Goal: Check status: Check status

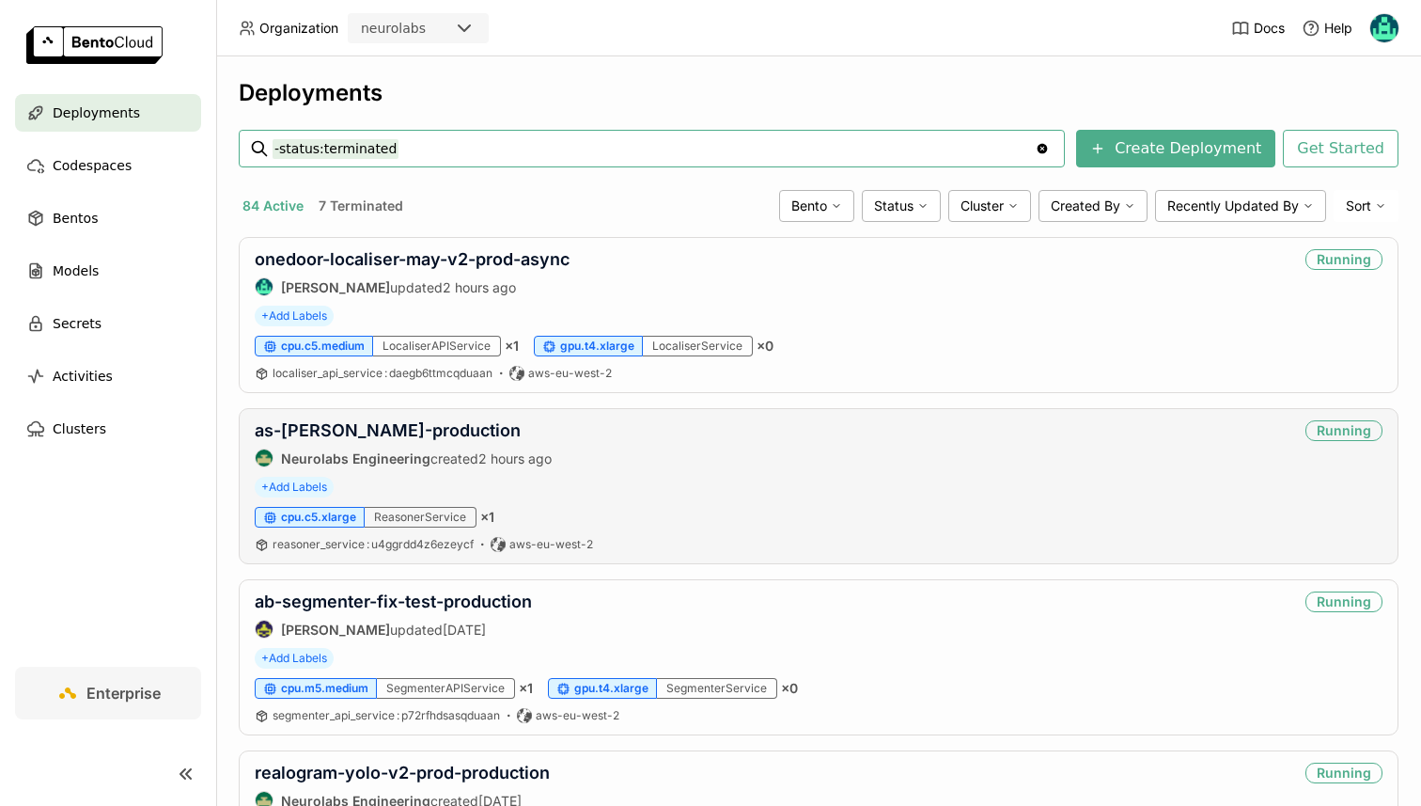
scroll to position [19, 0]
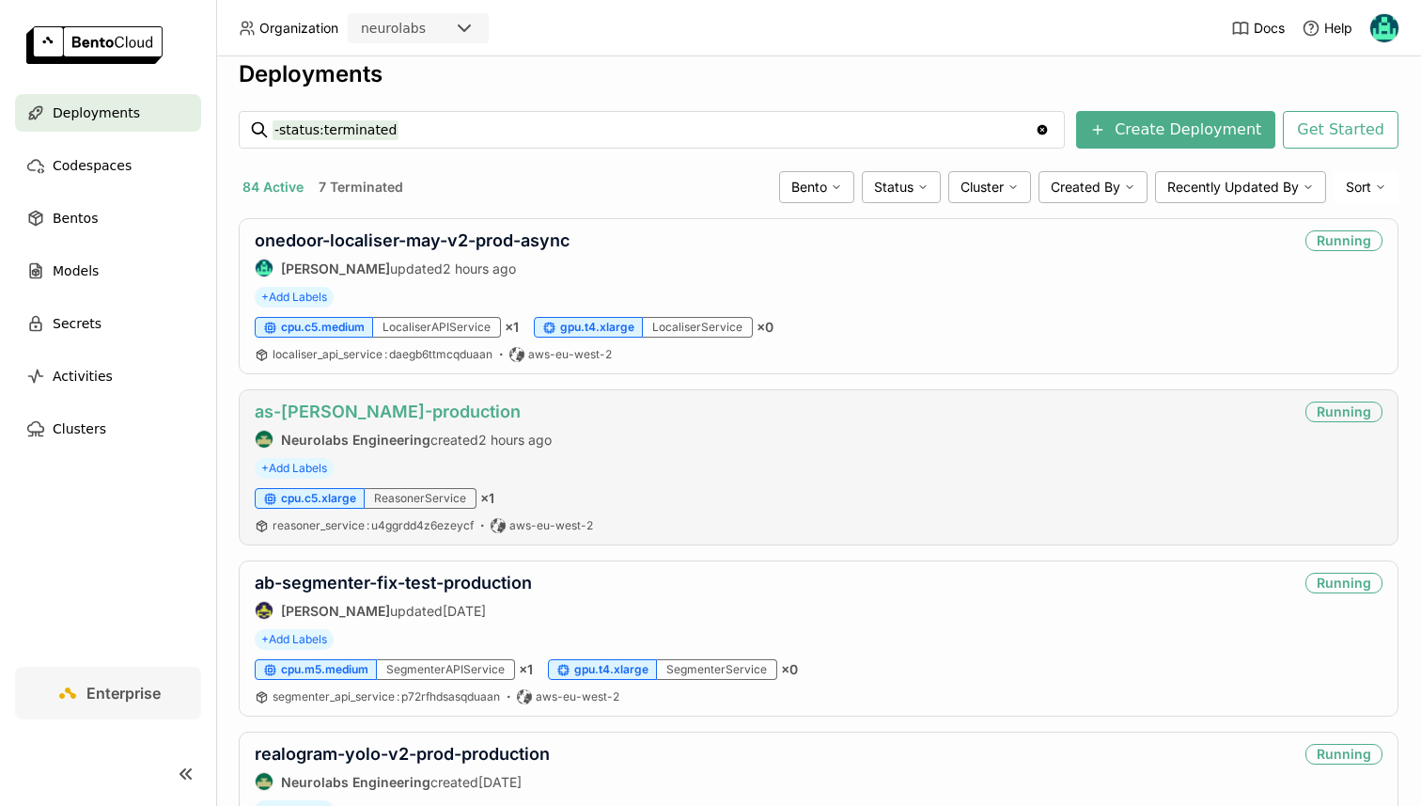
click at [344, 417] on link "as-[PERSON_NAME]-production" at bounding box center [388, 411] width 266 height 20
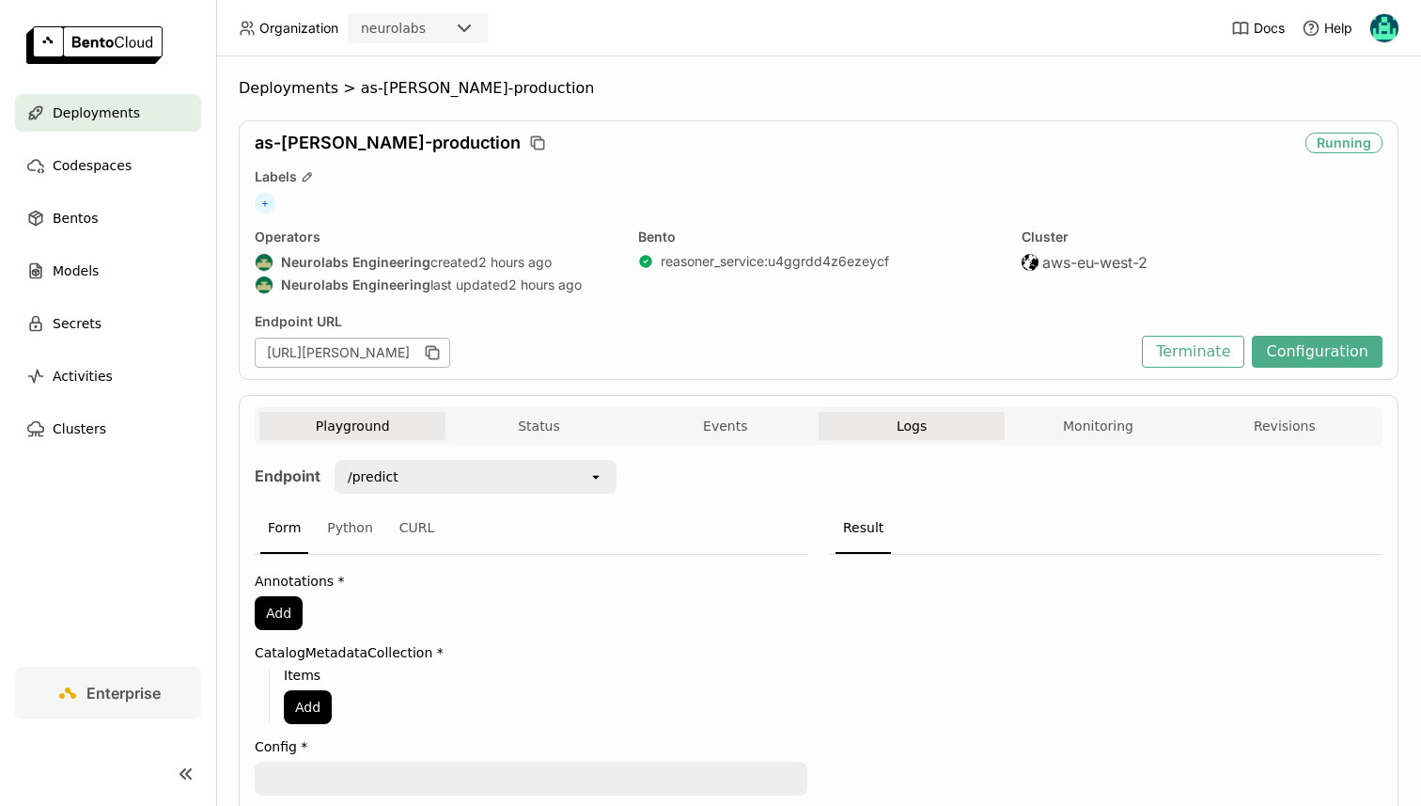
click at [889, 435] on button "Logs" at bounding box center [912, 426] width 186 height 28
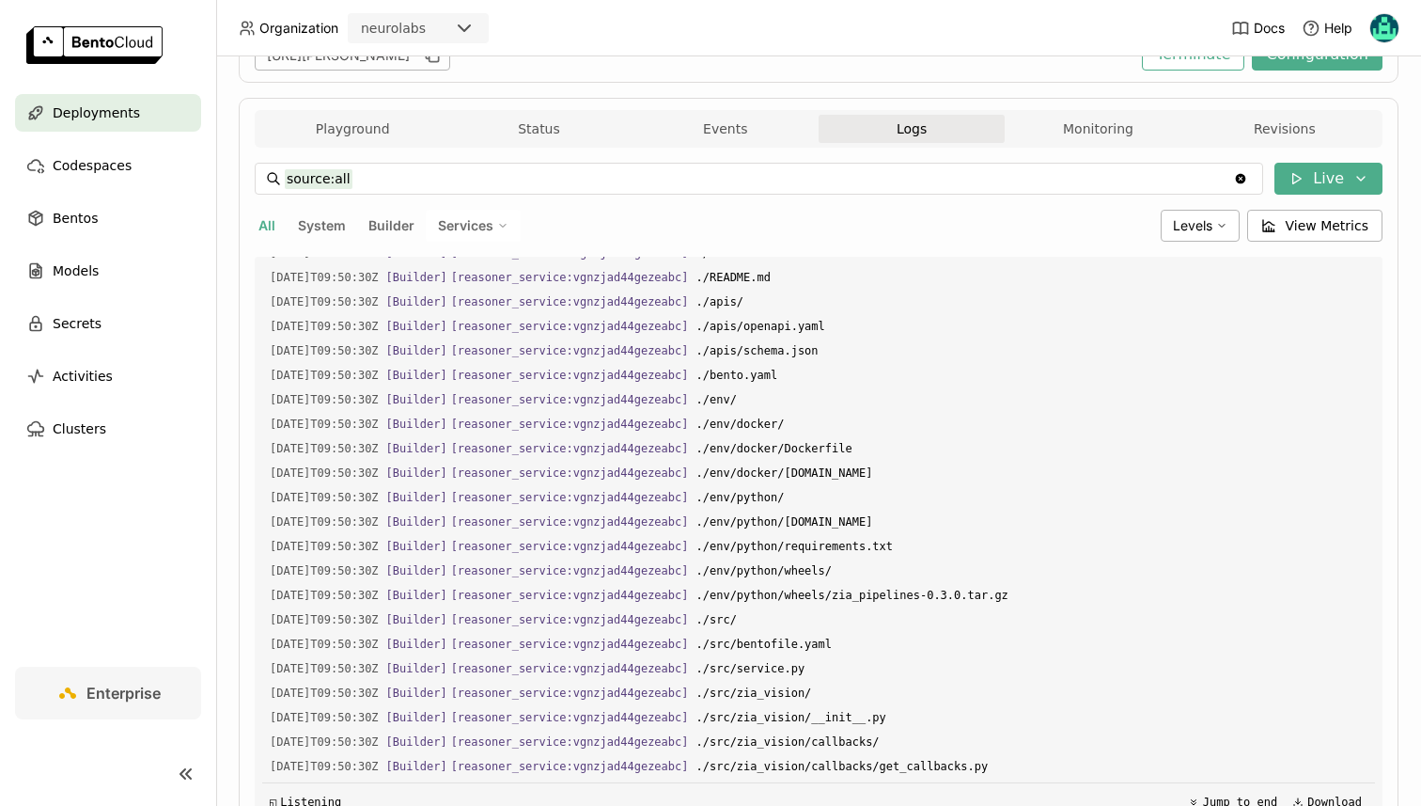
scroll to position [292, 0]
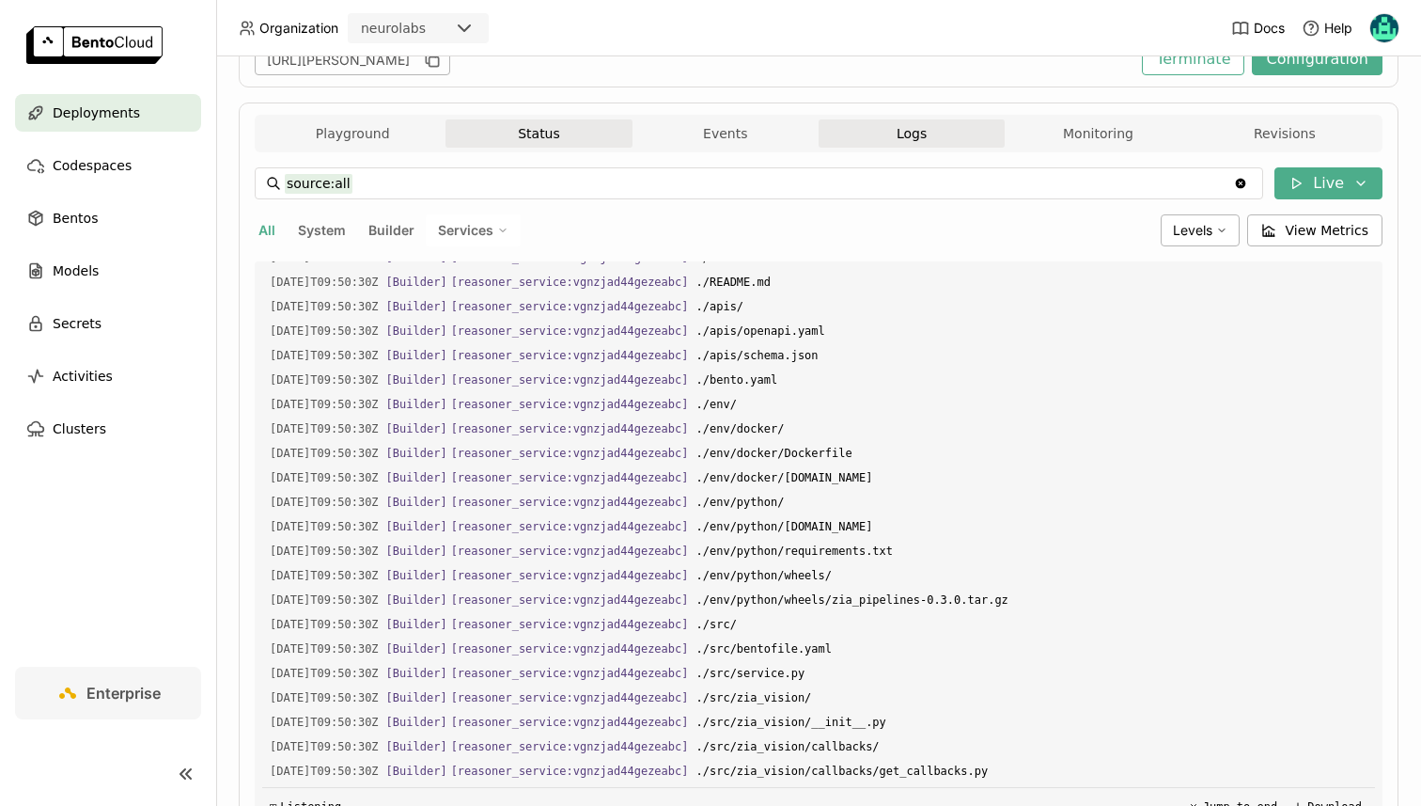
click at [476, 124] on button "Status" at bounding box center [539, 133] width 186 height 28
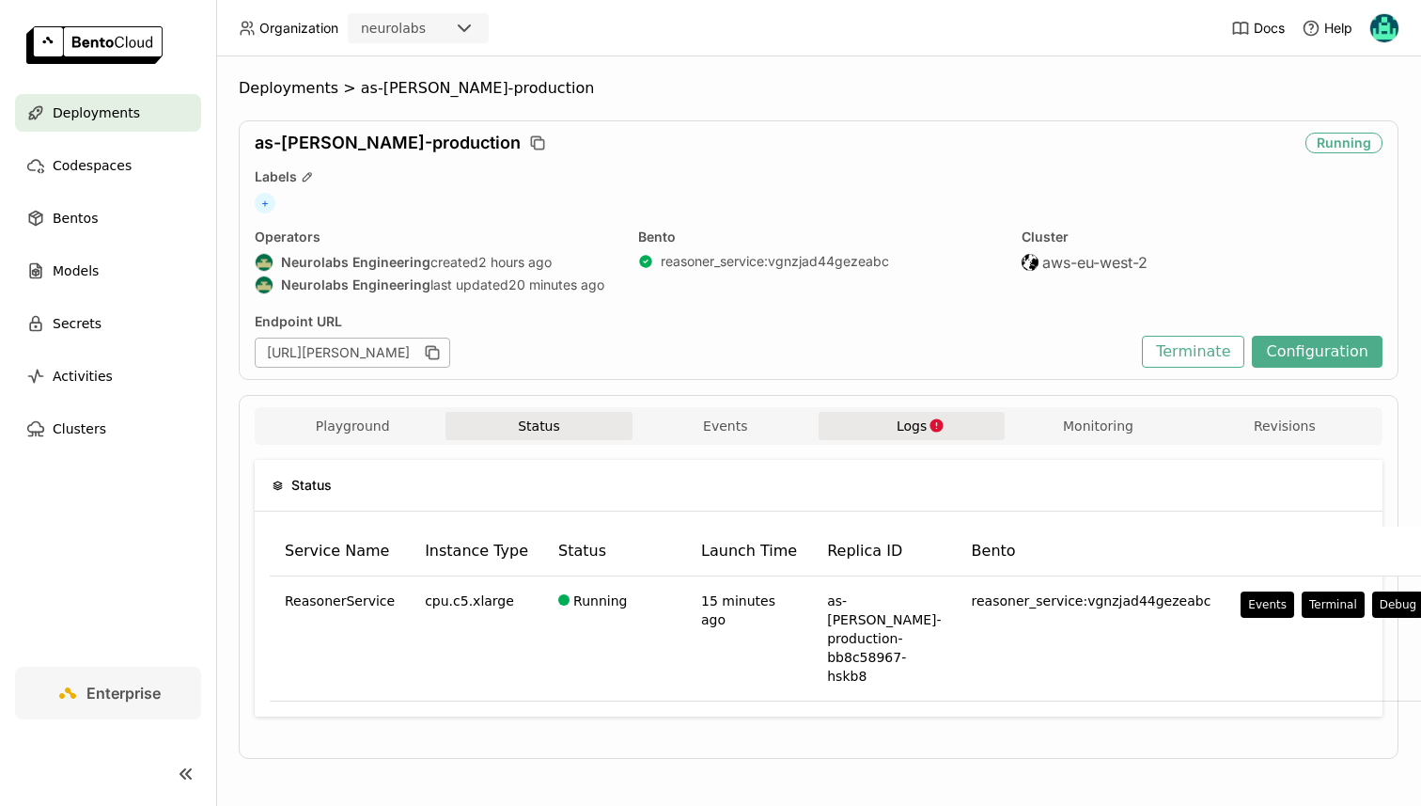
click at [888, 429] on button "Logs" at bounding box center [912, 426] width 186 height 28
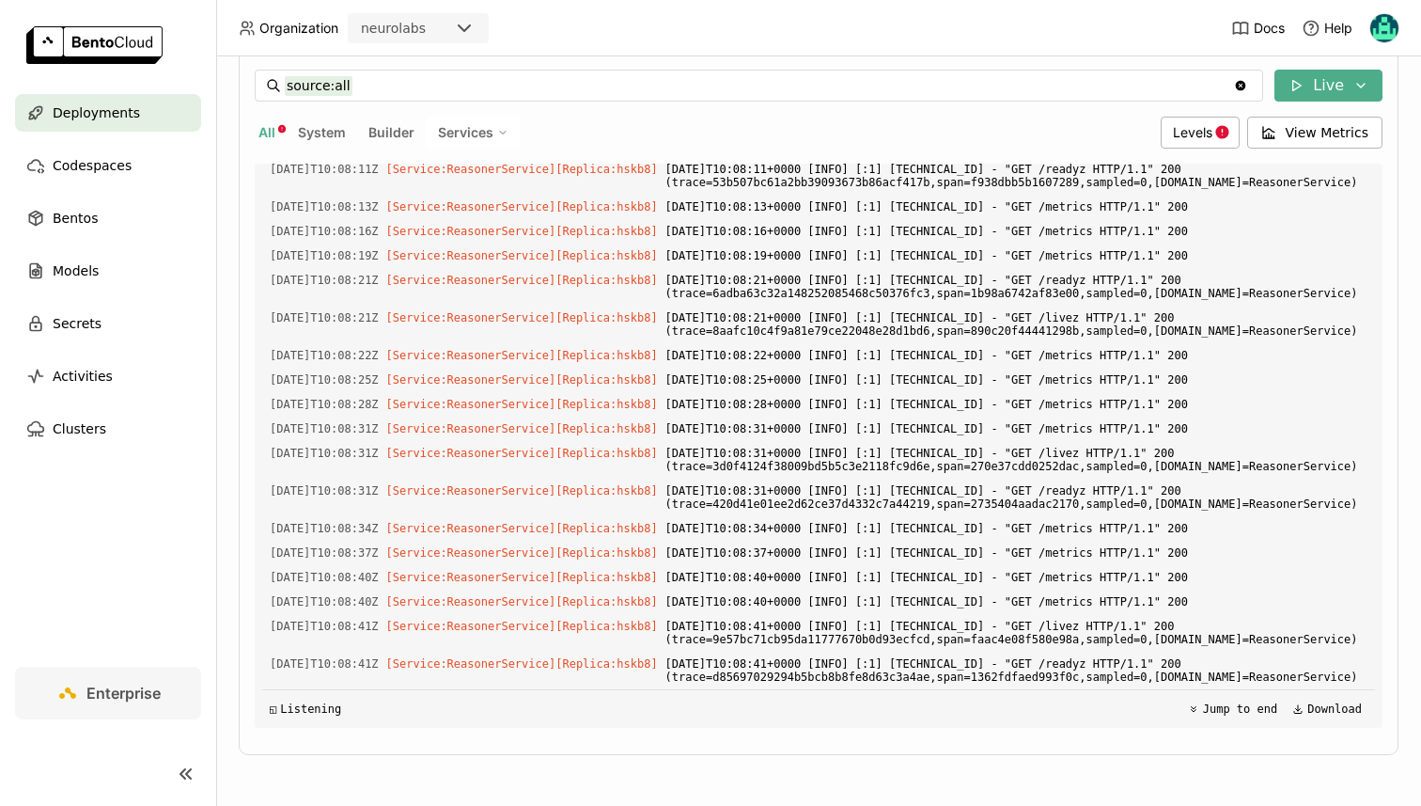
scroll to position [34372, 0]
click at [1196, 130] on span "Levels" at bounding box center [1192, 132] width 39 height 16
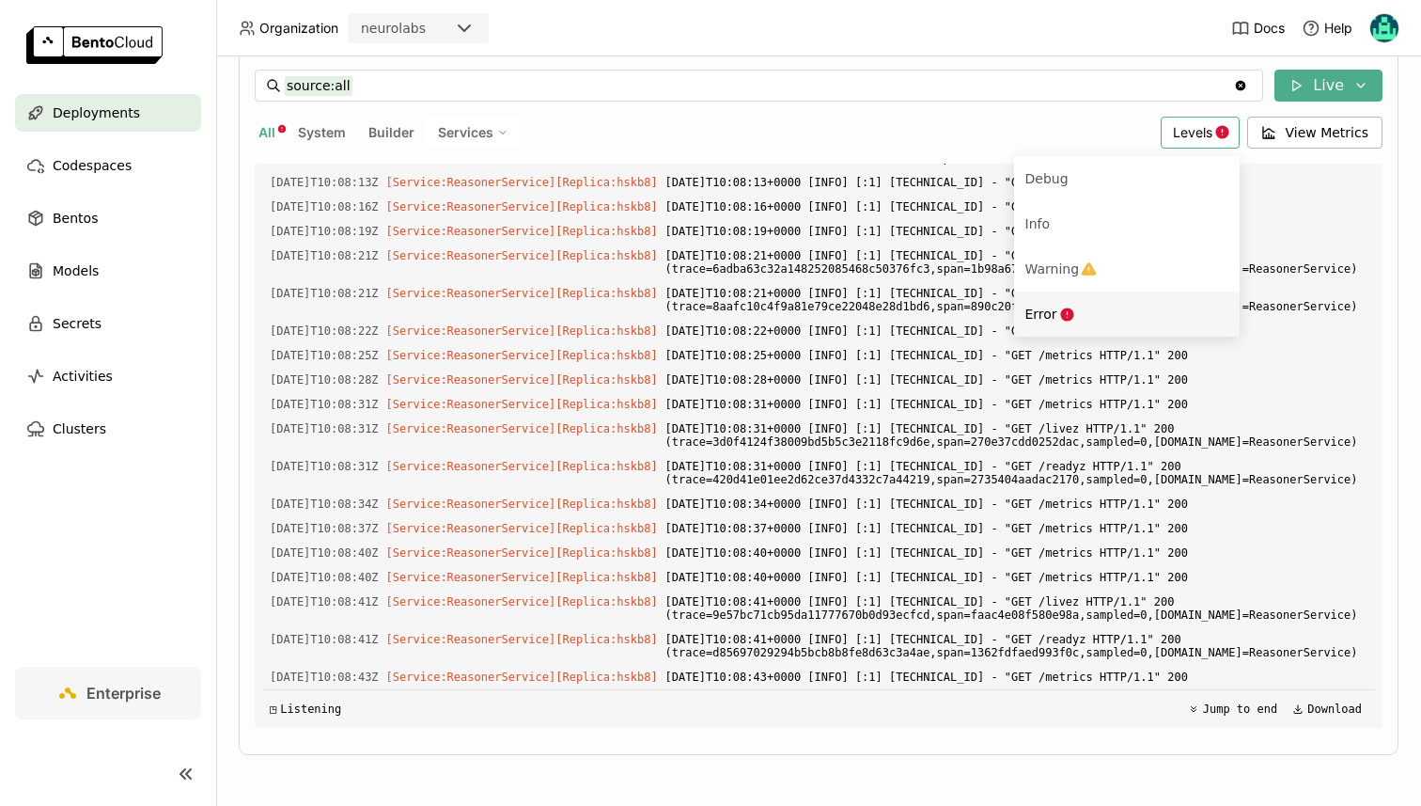
click at [1071, 315] on icon "Menu" at bounding box center [1066, 313] width 13 height 13
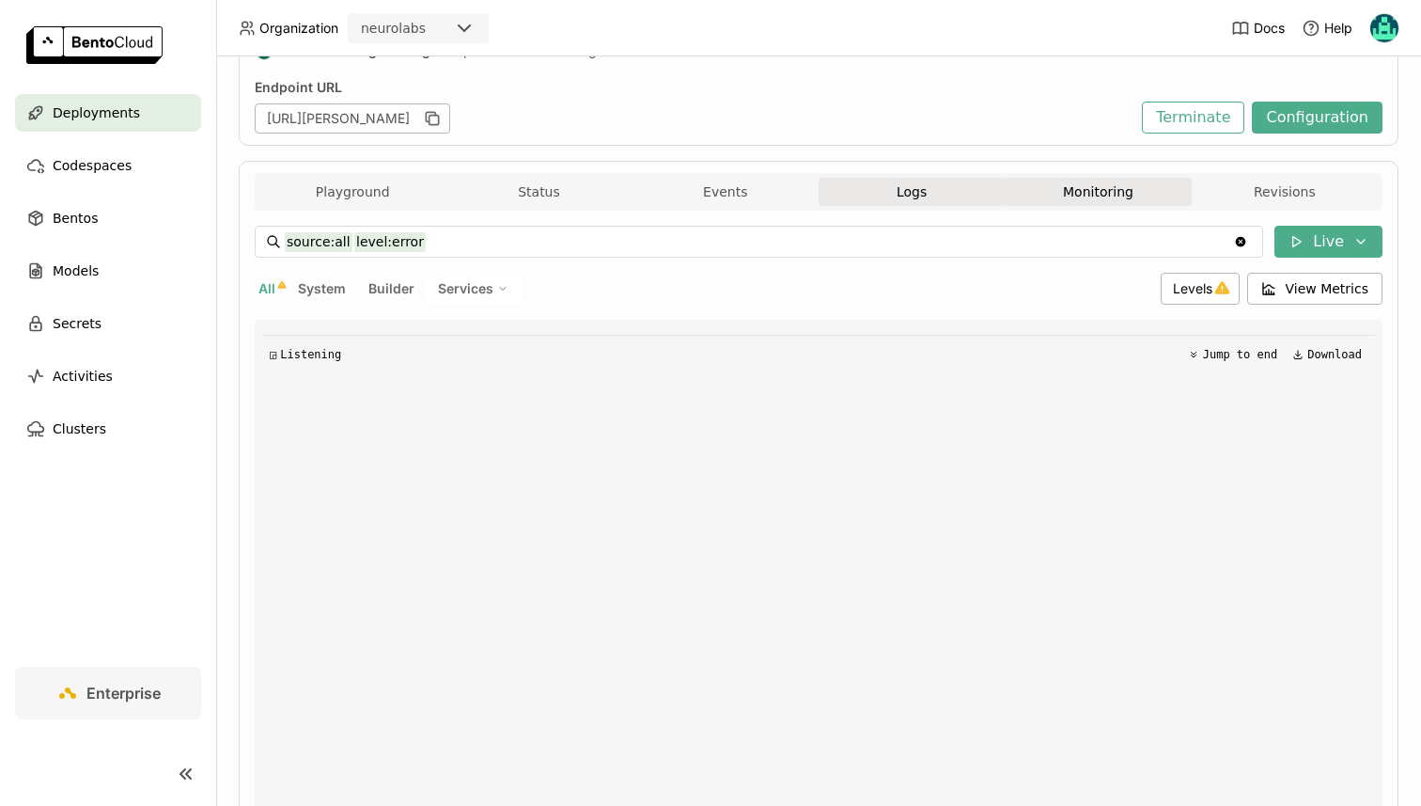
scroll to position [390, 0]
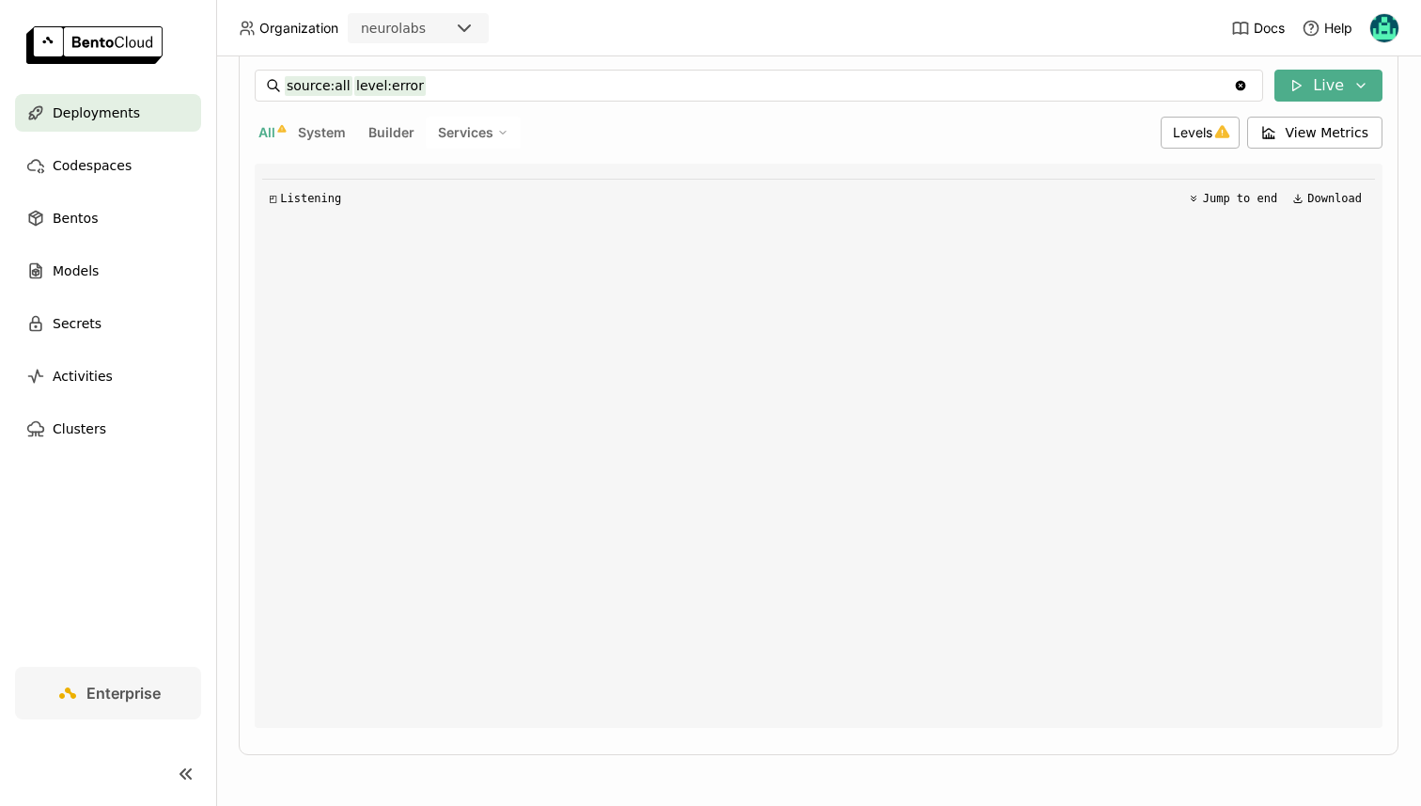
click at [1196, 151] on div "source:all level:error source:all level:error Clear value Live All System Build…" at bounding box center [819, 399] width 1128 height 658
click at [1196, 137] on span "Levels" at bounding box center [1192, 132] width 39 height 16
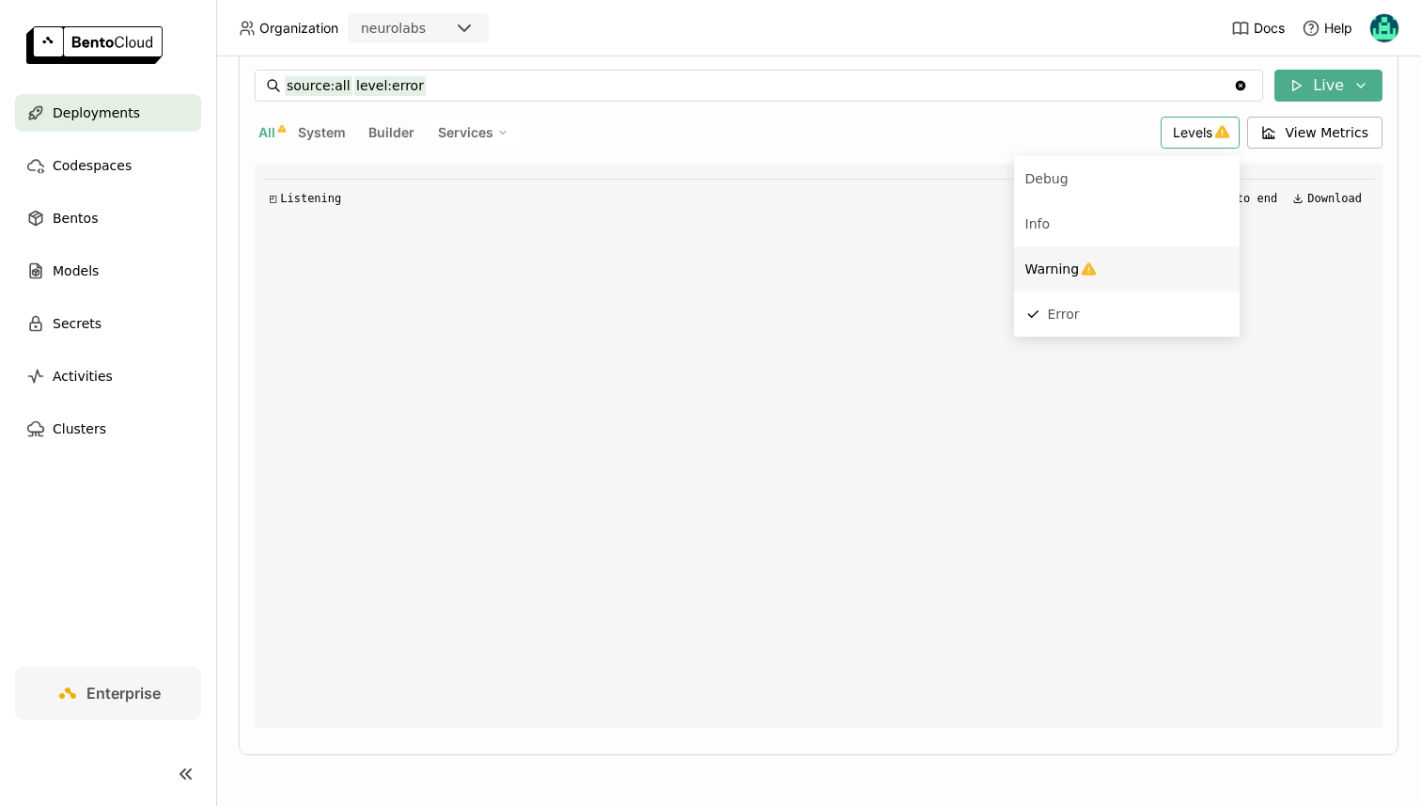
click at [1098, 274] on div "Warning" at bounding box center [1126, 269] width 203 height 23
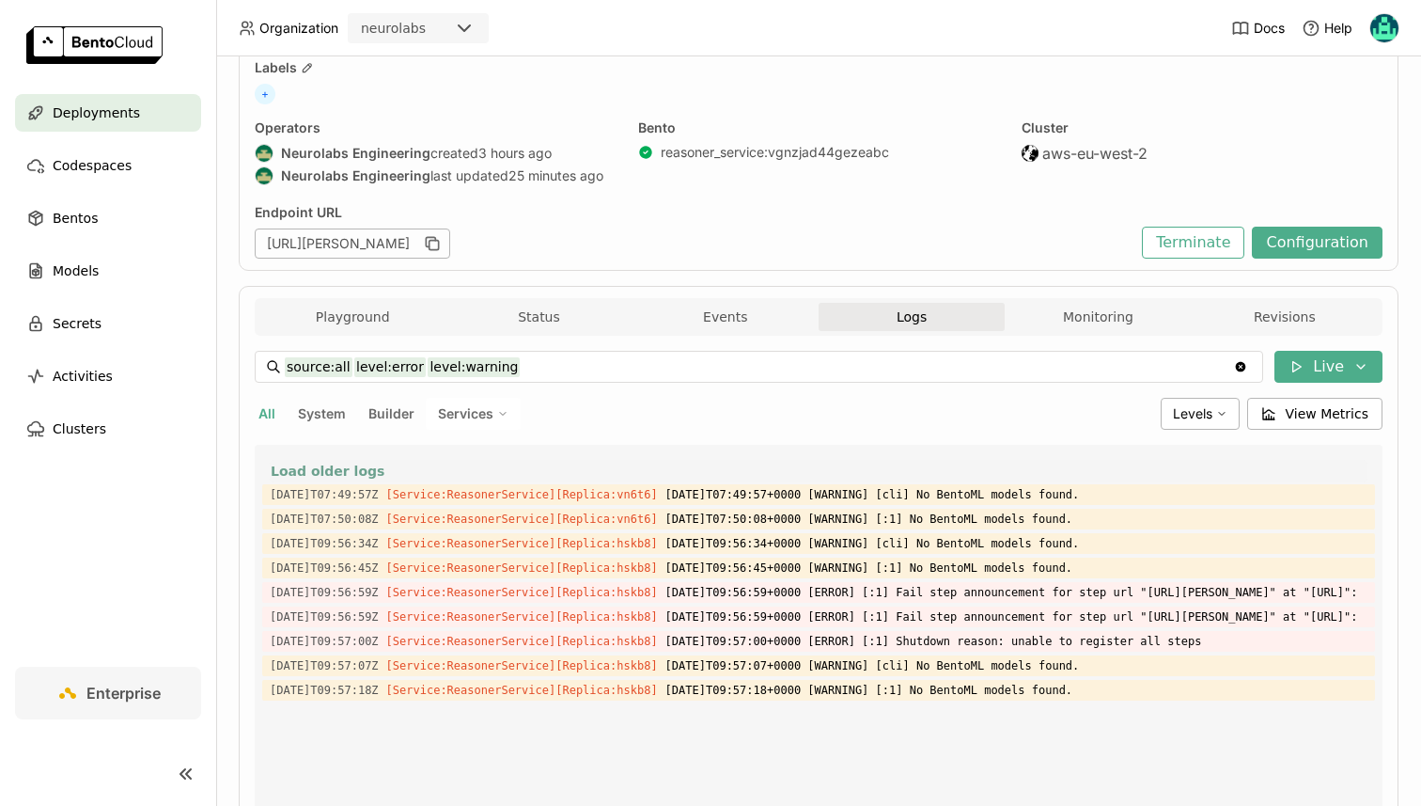
scroll to position [59, 0]
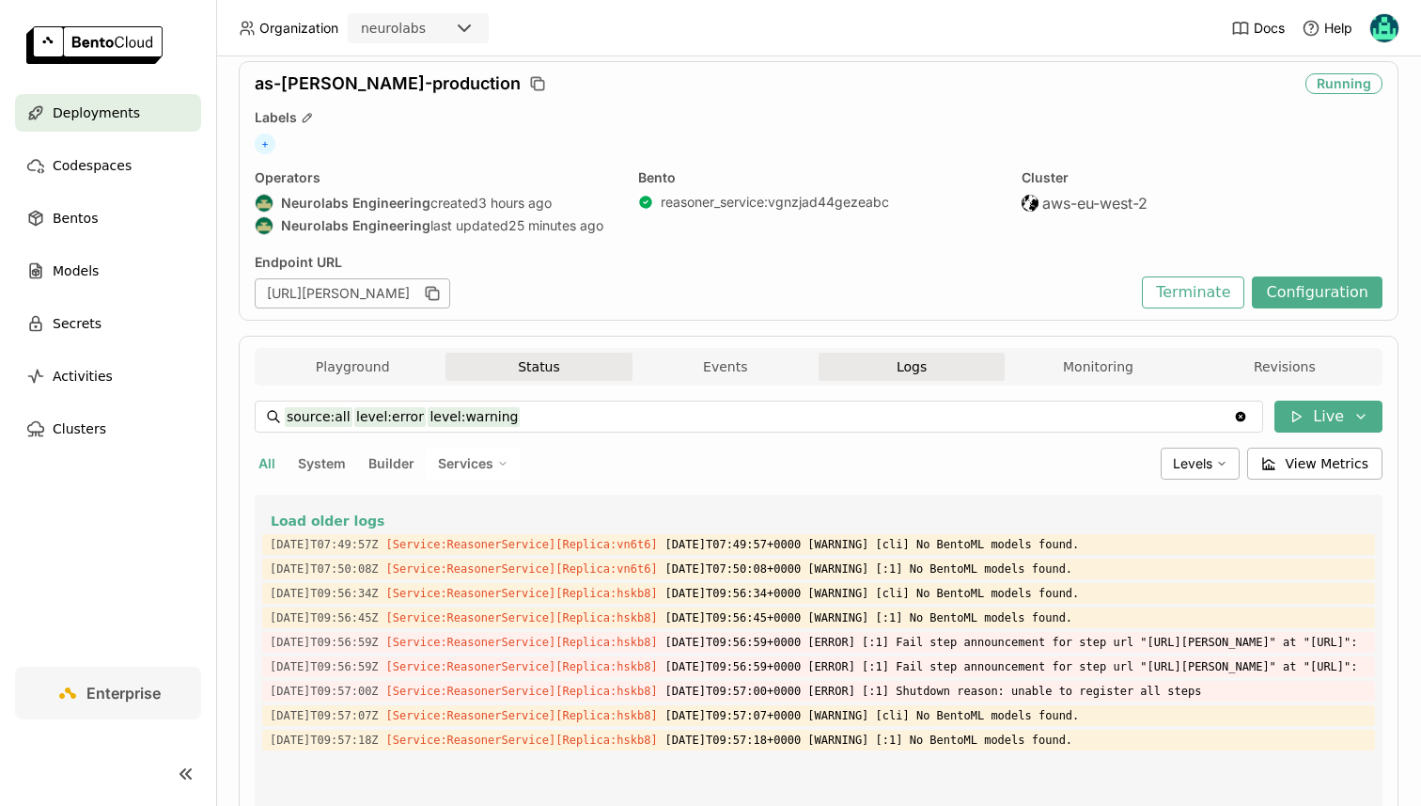
click at [489, 370] on button "Status" at bounding box center [539, 366] width 186 height 28
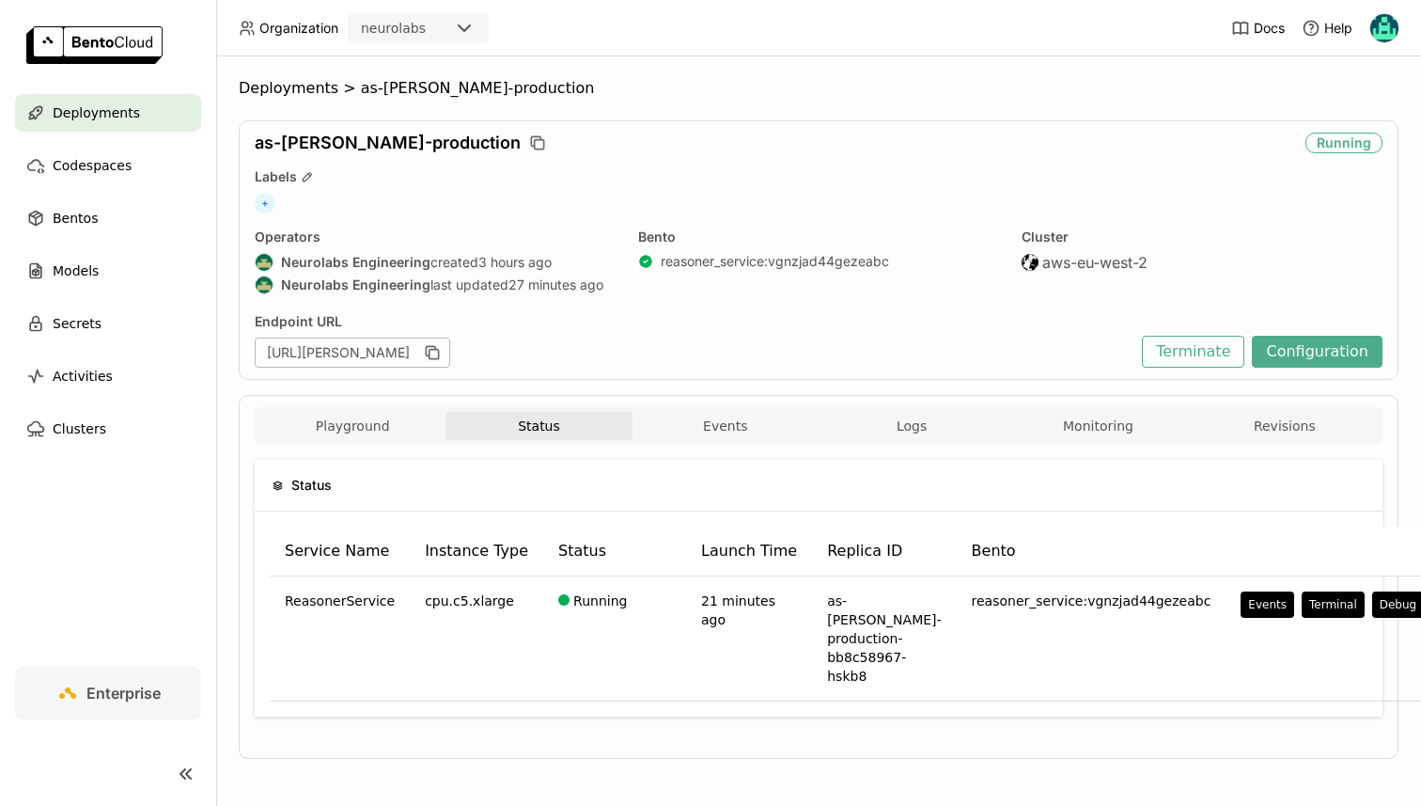
click at [937, 398] on div "Playground Status Events Logs Monitoring Revisions Endpoint /predict open Form …" at bounding box center [819, 577] width 1160 height 364
click at [931, 416] on button "Logs" at bounding box center [912, 426] width 186 height 28
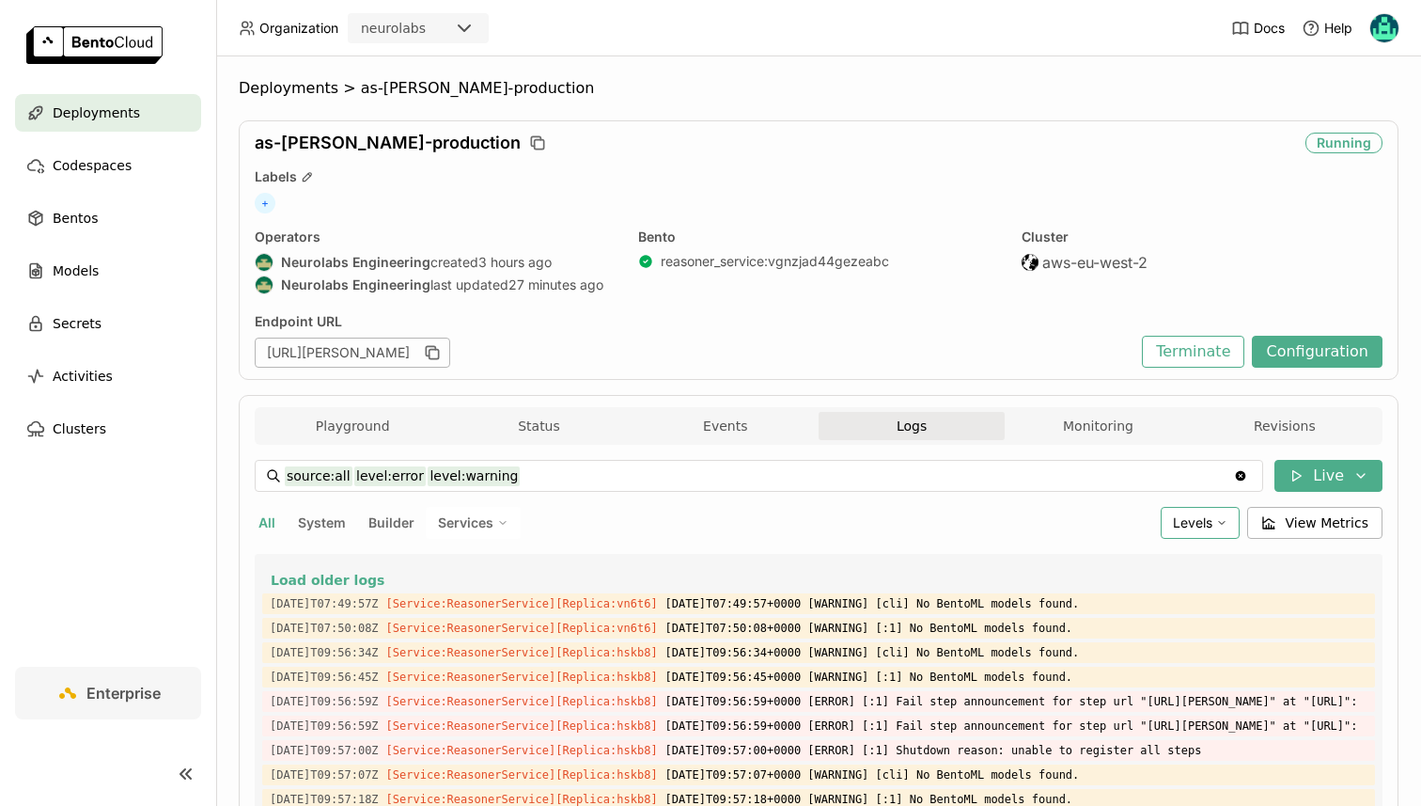
click at [1179, 521] on span "Levels" at bounding box center [1192, 522] width 39 height 16
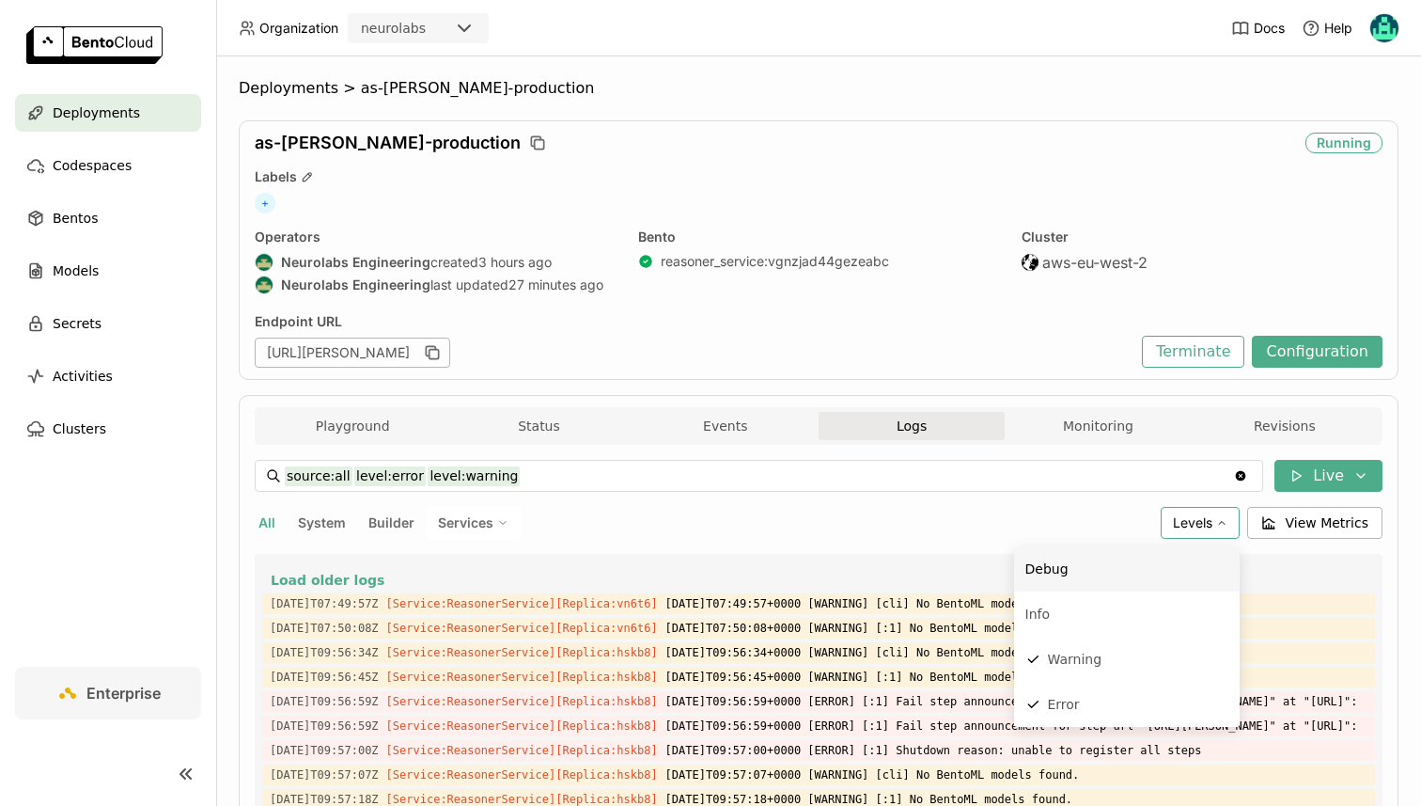
click at [1104, 577] on div "Debug" at bounding box center [1126, 568] width 203 height 23
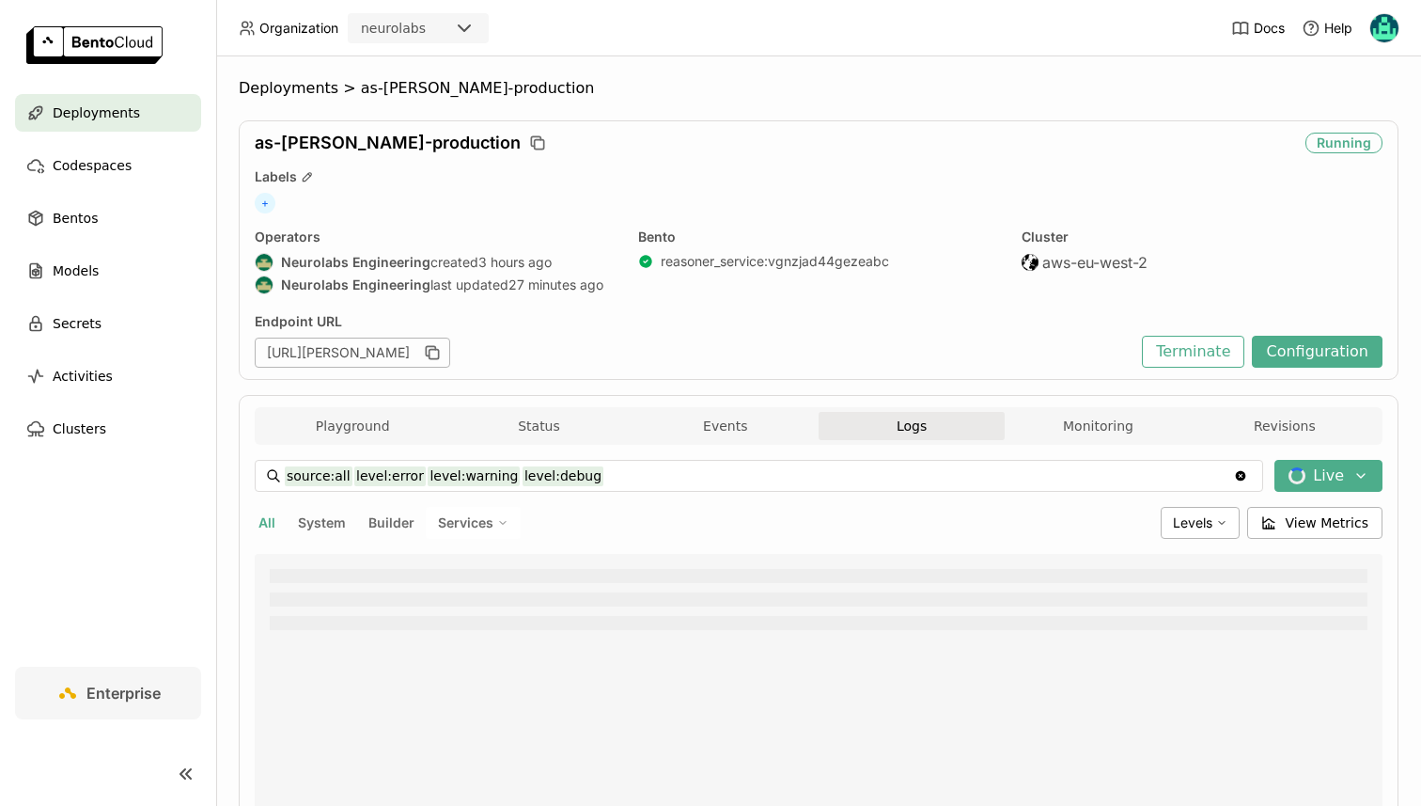
click at [475, 516] on span "Services" at bounding box center [465, 522] width 55 height 17
click at [467, 555] on li "ReasonerService" at bounding box center [408, 568] width 226 height 45
click at [1193, 507] on div "Levels" at bounding box center [1200, 523] width 79 height 32
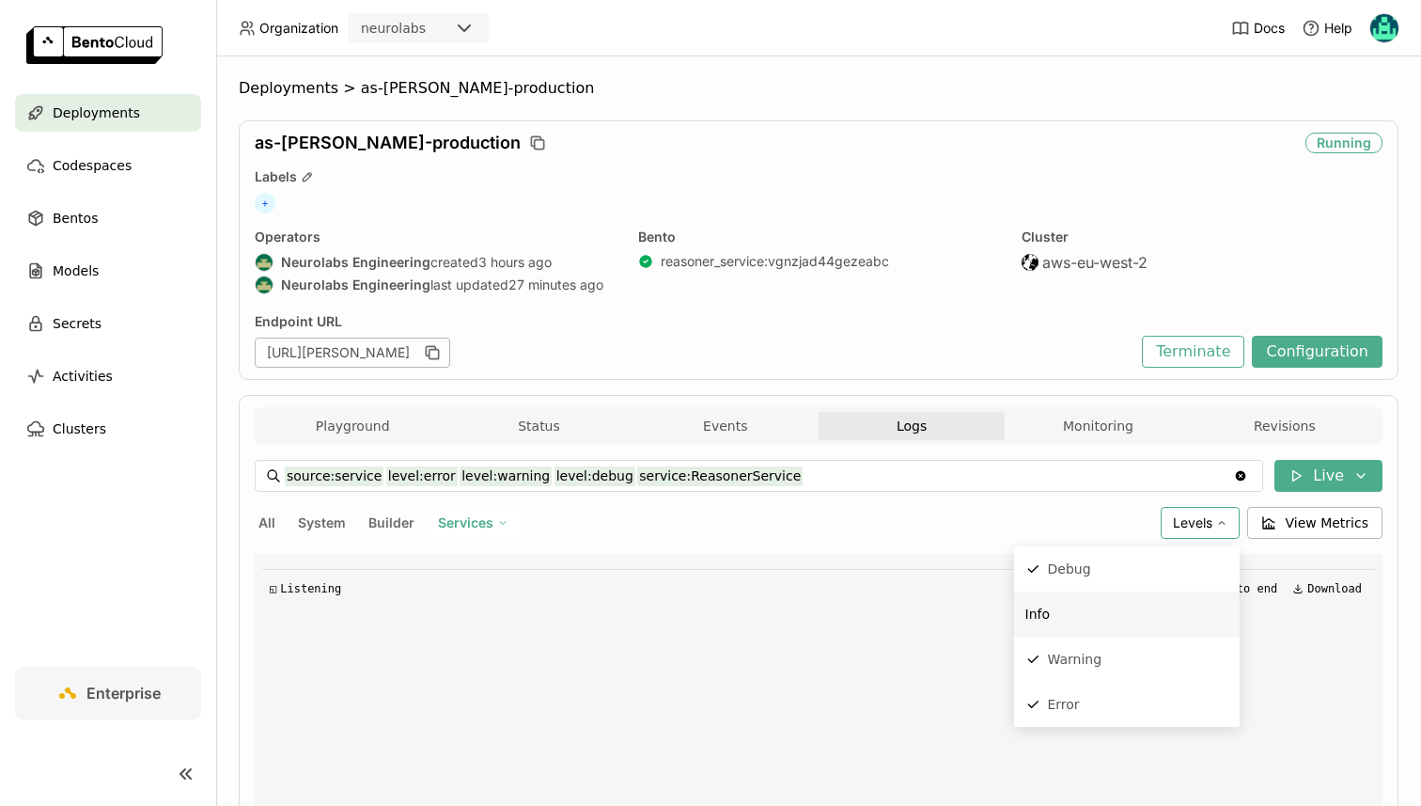
click at [1095, 595] on li "Info" at bounding box center [1127, 613] width 226 height 45
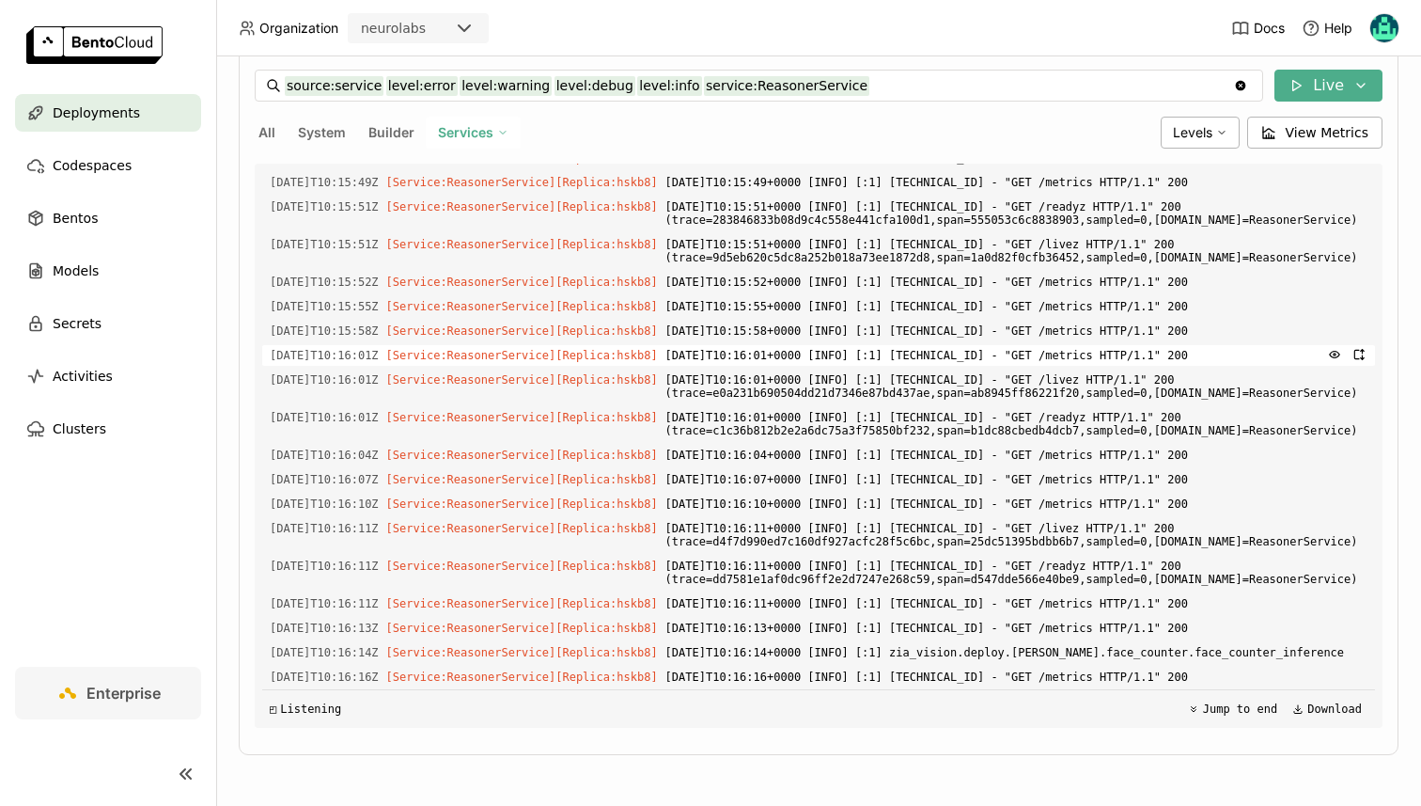
scroll to position [4291, 0]
click at [980, 660] on span "[DATE]T10:16:14+0000 [INFO] [:1] zia_vision.deploy.[PERSON_NAME].face_counter.f…" at bounding box center [1016, 652] width 702 height 21
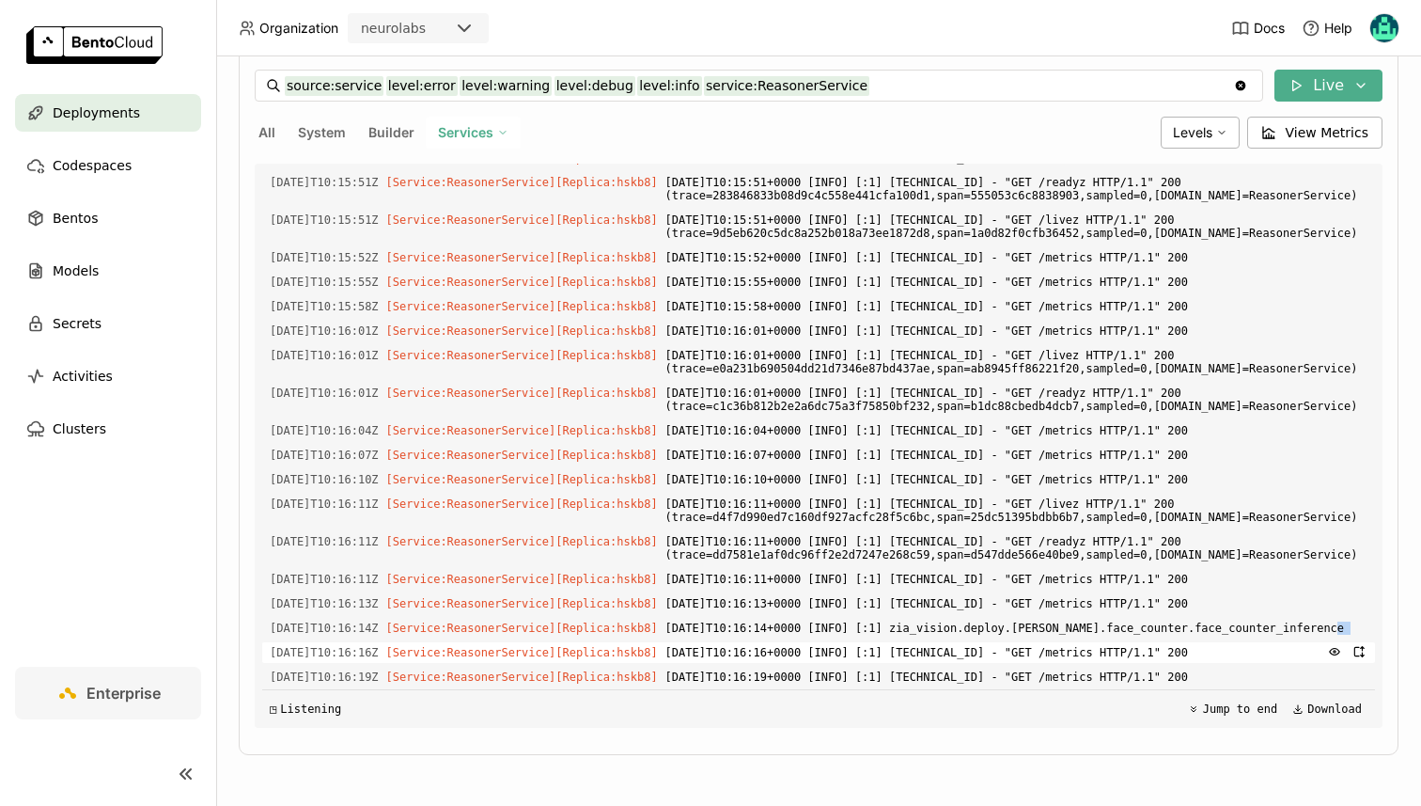
scroll to position [4315, 0]
click at [1335, 626] on icon "button" at bounding box center [1335, 627] width 2 height 2
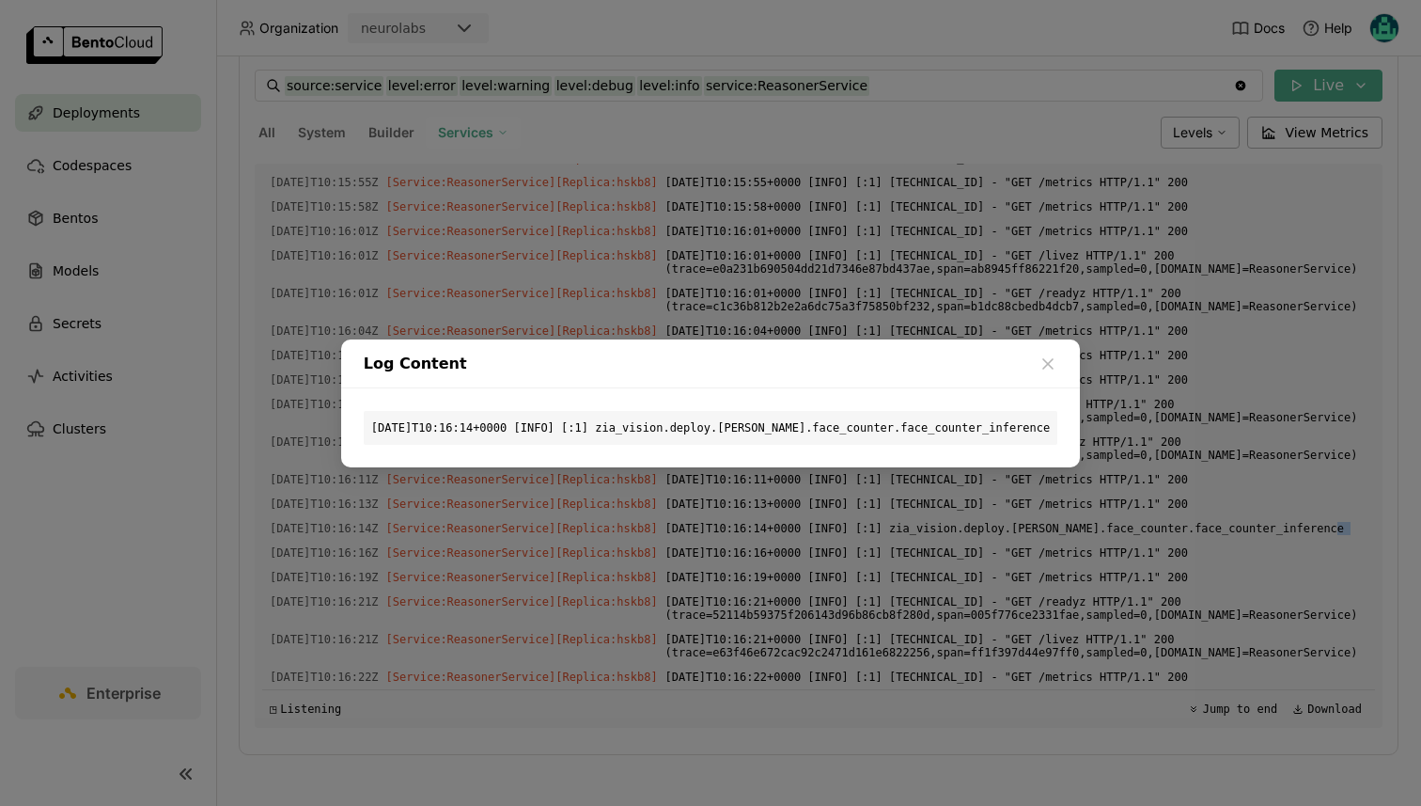
scroll to position [4441, 0]
click at [886, 425] on div "[DATE]T10:16:14+0000 [INFO] [:1] zia_vision.deploy.[PERSON_NAME].face_counter.f…" at bounding box center [711, 428] width 694 height 34
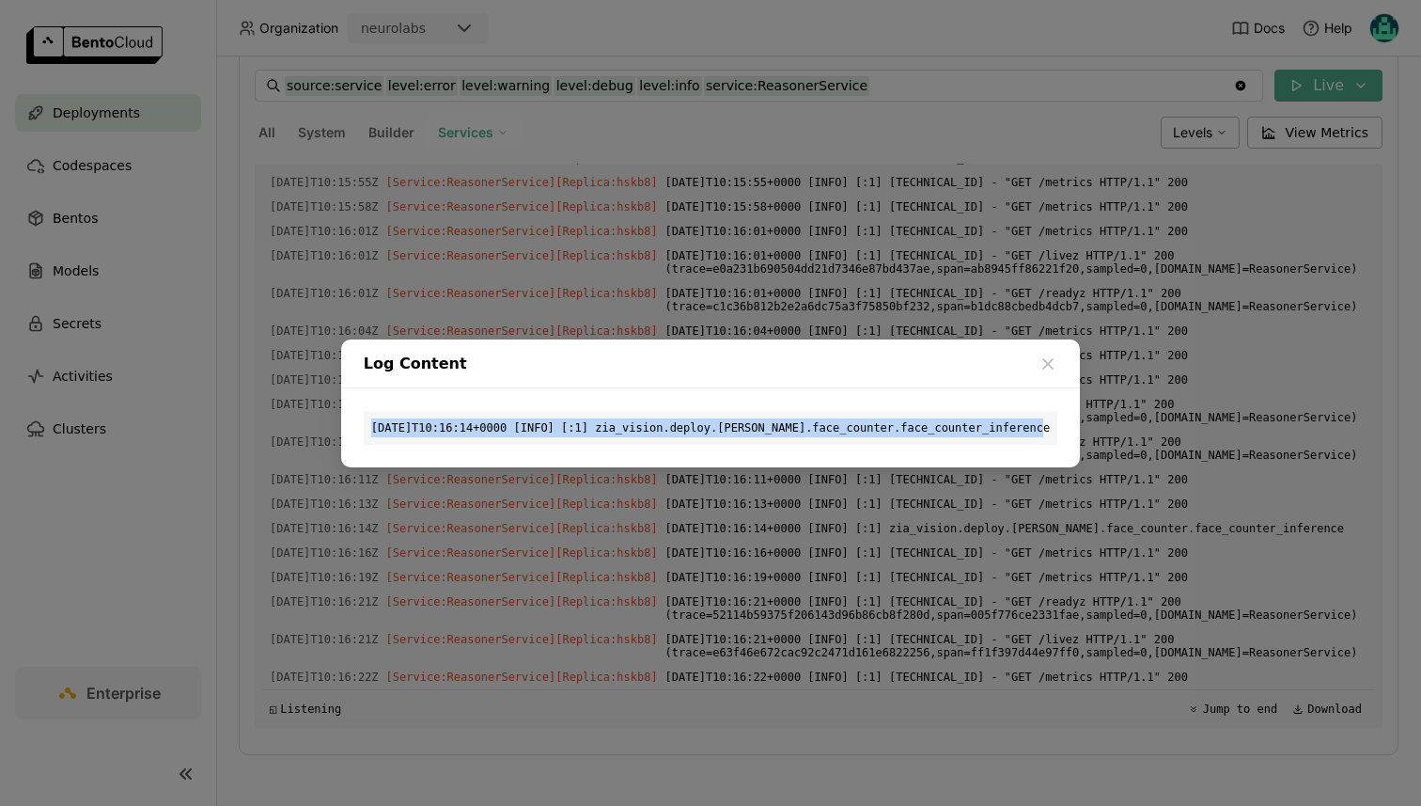
click at [886, 425] on div "[DATE]T10:16:14+0000 [INFO] [:1] zia_vision.deploy.[PERSON_NAME].face_counter.f…" at bounding box center [711, 428] width 694 height 34
copy div "[DATE]T10:16:14+0000 [INFO] [:1] zia_vision.deploy.[PERSON_NAME].face_counter.f…"
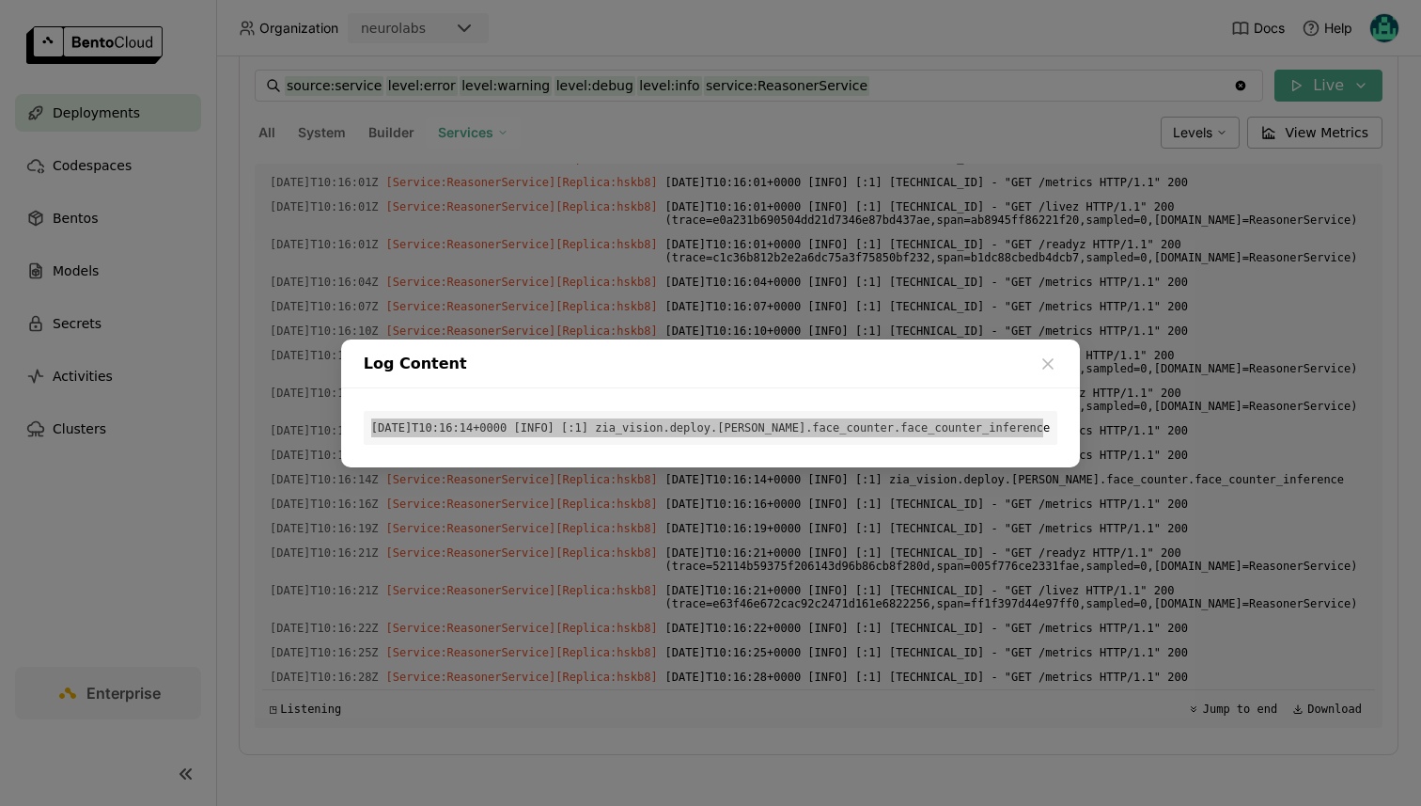
scroll to position [4490, 0]
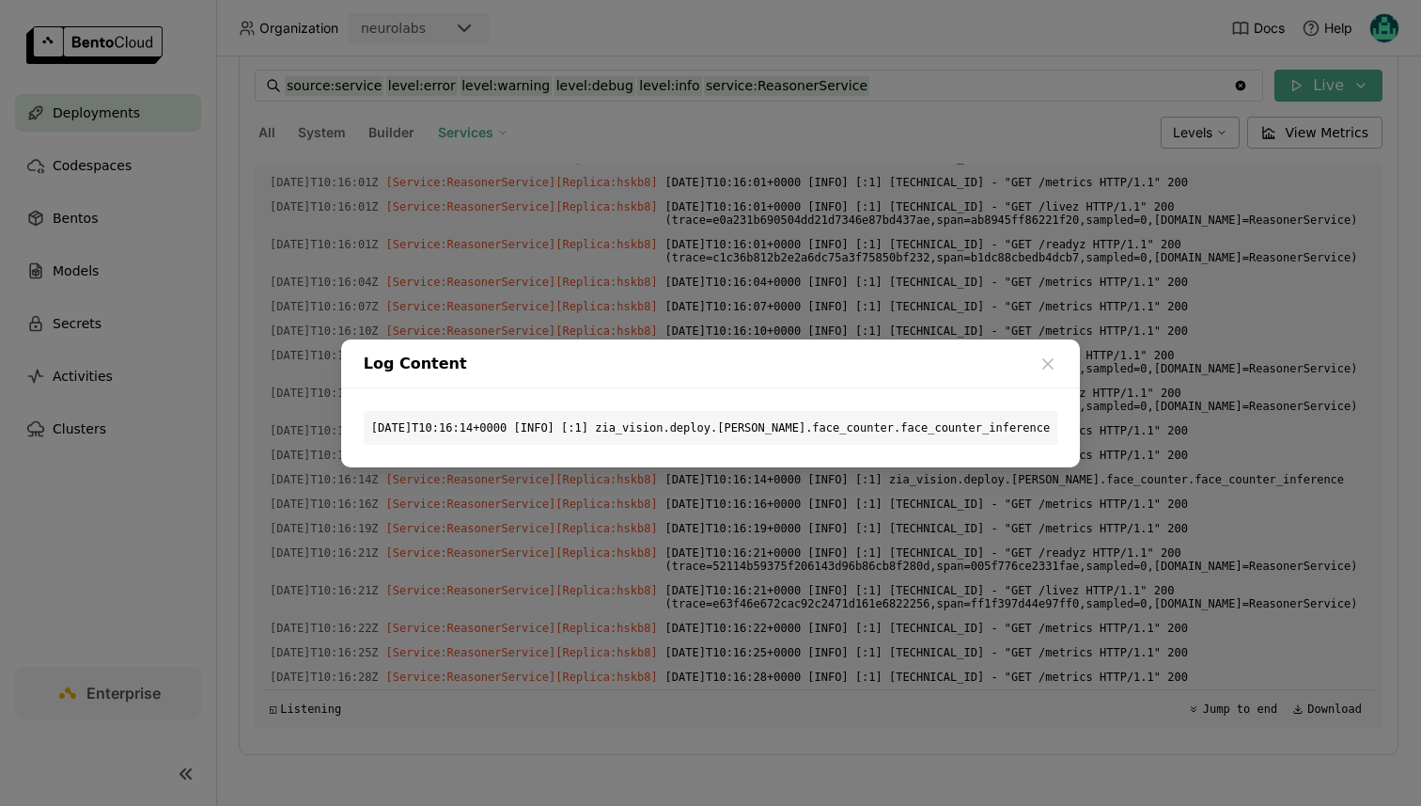
click at [1055, 362] on div "Log Content" at bounding box center [710, 363] width 739 height 49
click at [1042, 364] on icon "dialog" at bounding box center [1048, 363] width 19 height 19
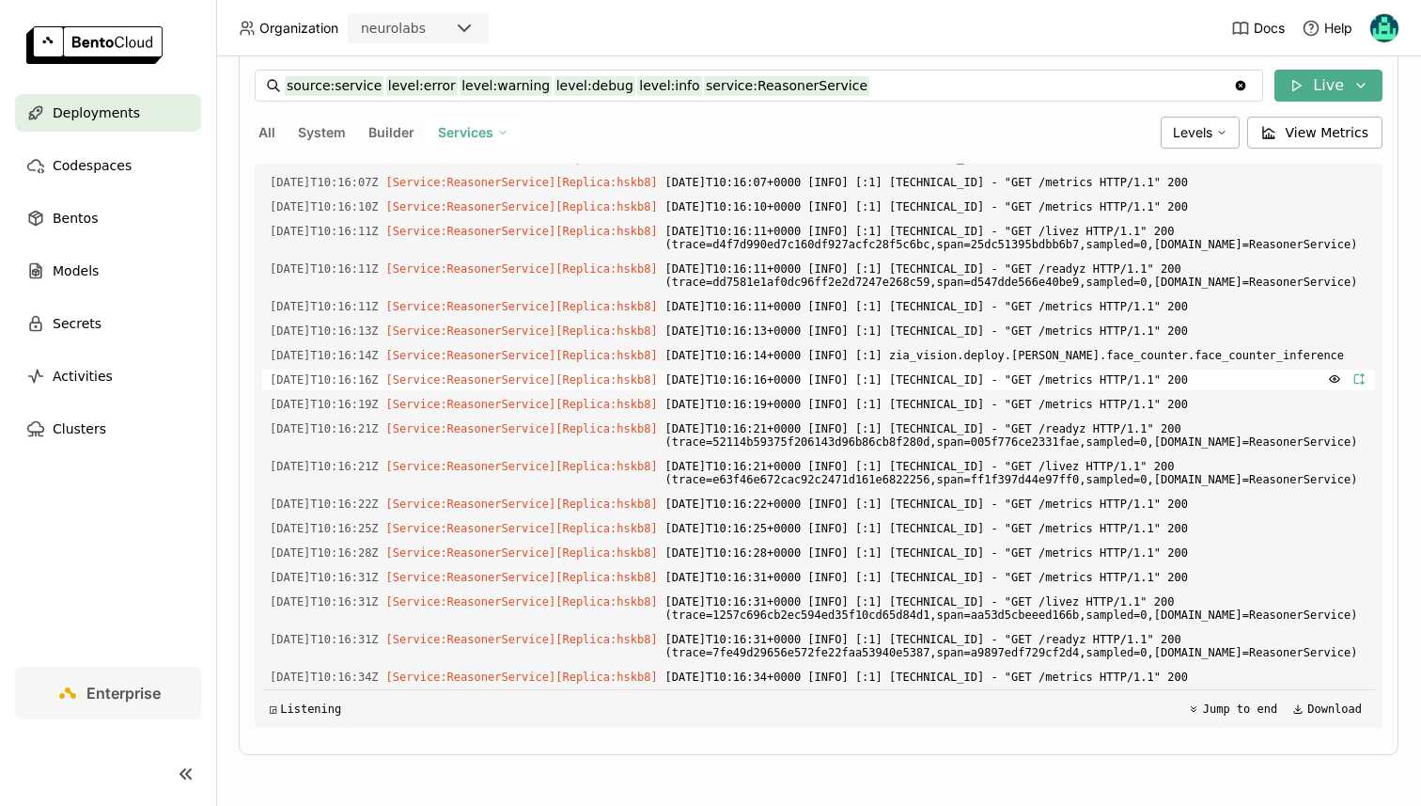
scroll to position [4640, 0]
click at [1354, 348] on icon "button" at bounding box center [1359, 354] width 13 height 13
type input "source:service service:ReasonerService"
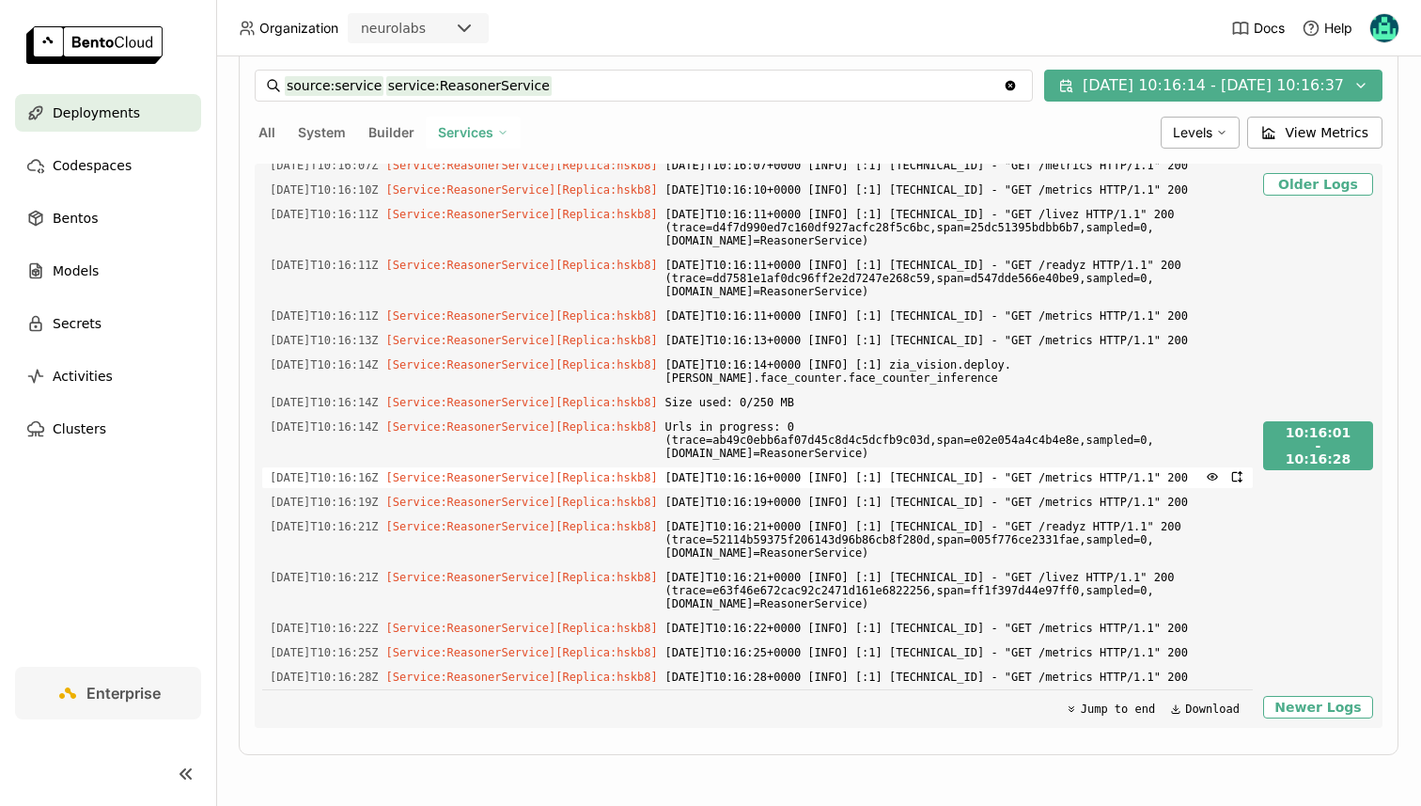
scroll to position [398, 0]
